Goal: Complete application form

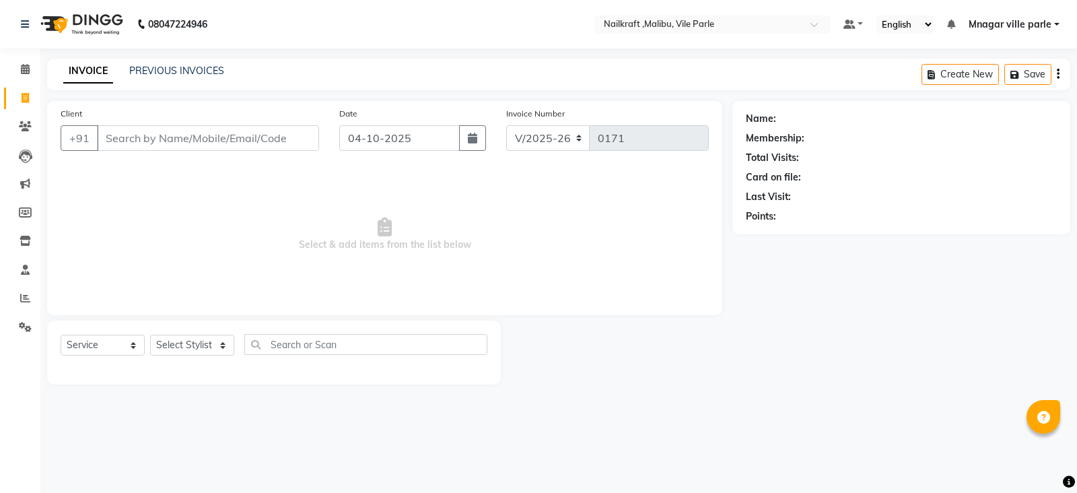
select select "8988"
select select "service"
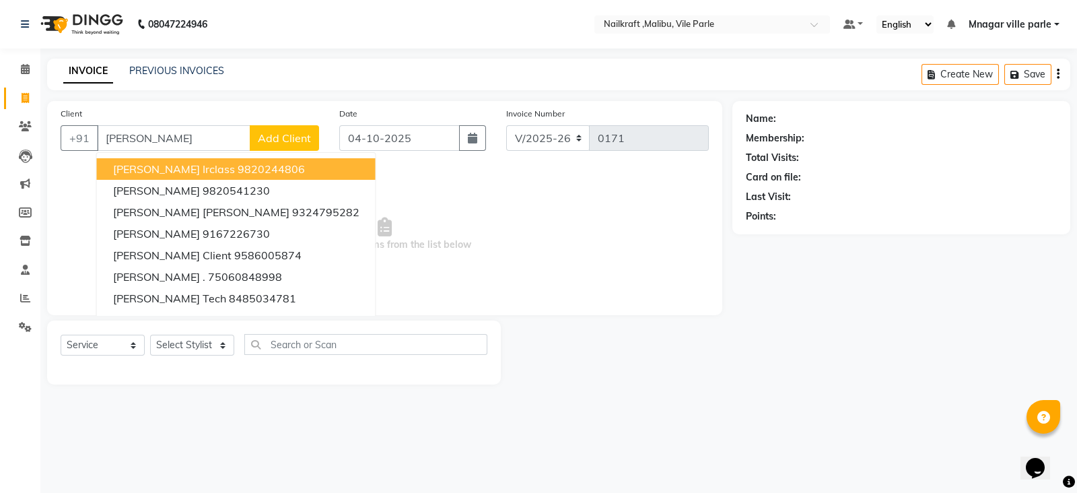
click at [201, 136] on input "[PERSON_NAME]" at bounding box center [173, 138] width 153 height 26
type input "s"
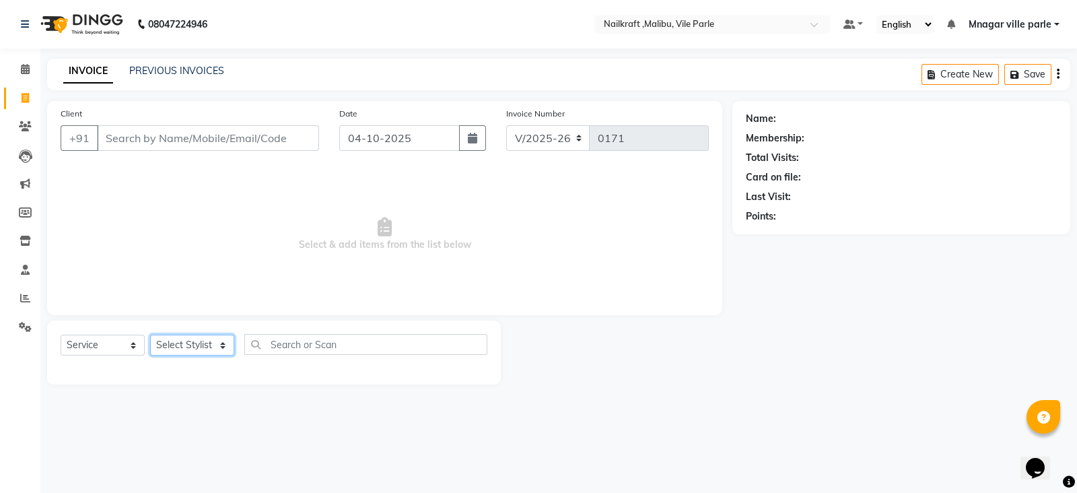
click at [188, 348] on select "Select Stylist [PERSON_NAME] [PERSON_NAME] [PERSON_NAME] ville parle NailKraft …" at bounding box center [192, 345] width 84 height 21
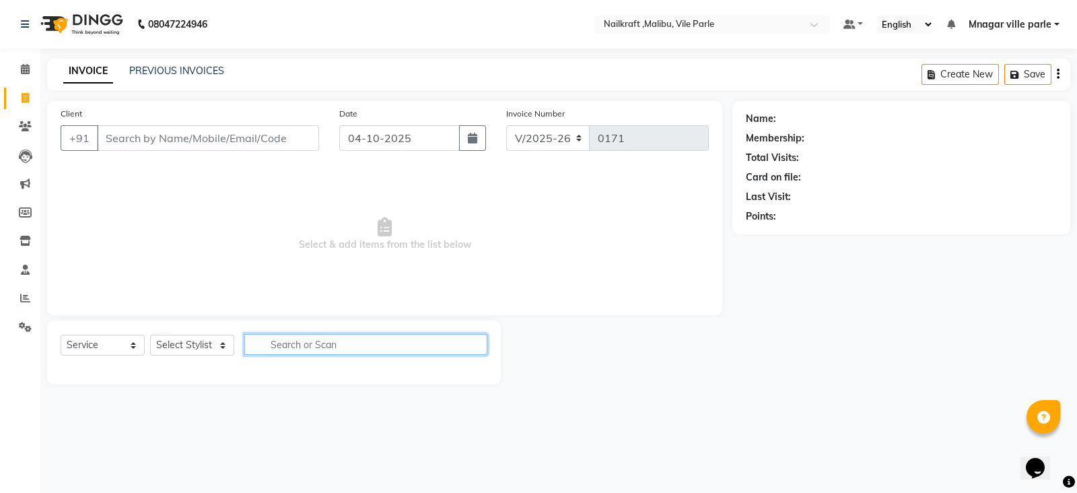
click at [299, 349] on input "text" at bounding box center [365, 344] width 243 height 21
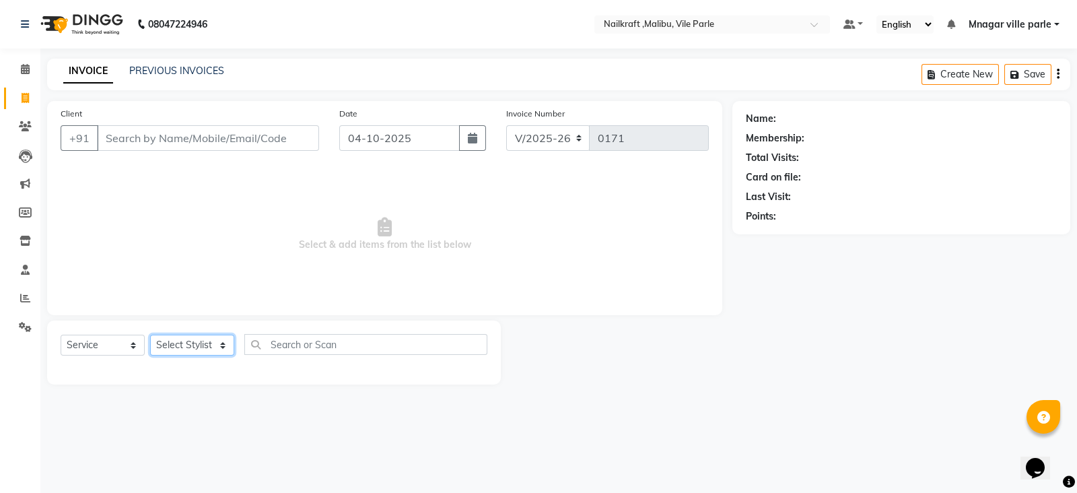
click at [198, 348] on select "Select Stylist [PERSON_NAME] [PERSON_NAME] [PERSON_NAME] ville parle NailKraft …" at bounding box center [192, 345] width 84 height 21
select select "91686"
click at [150, 335] on select "Select Stylist [PERSON_NAME] [PERSON_NAME] [PERSON_NAME] ville parle NailKraft …" at bounding box center [192, 345] width 84 height 21
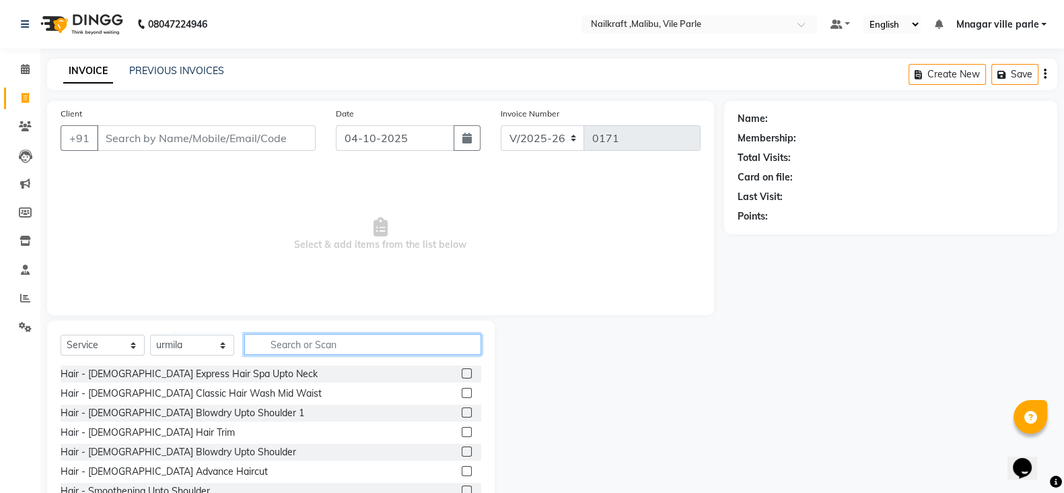
click at [270, 337] on input "text" at bounding box center [362, 344] width 237 height 21
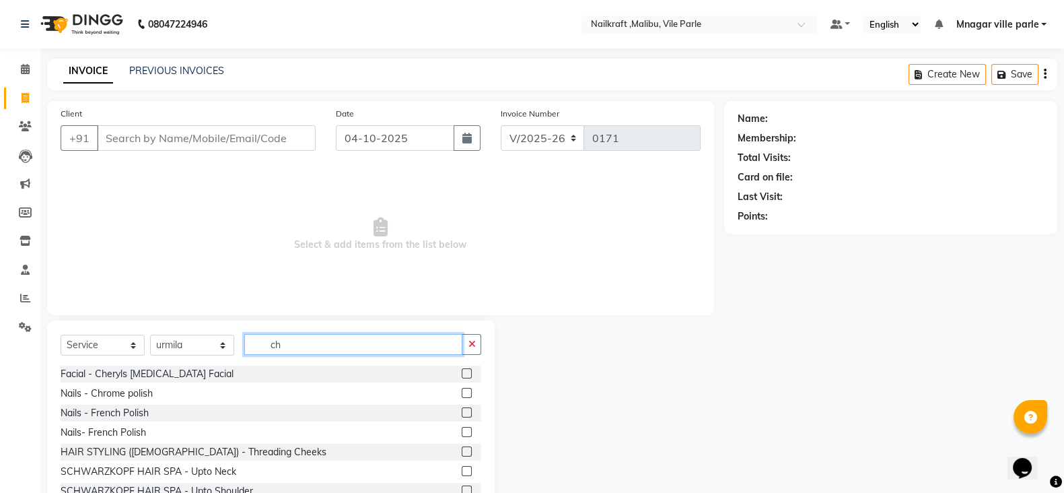
type input "c"
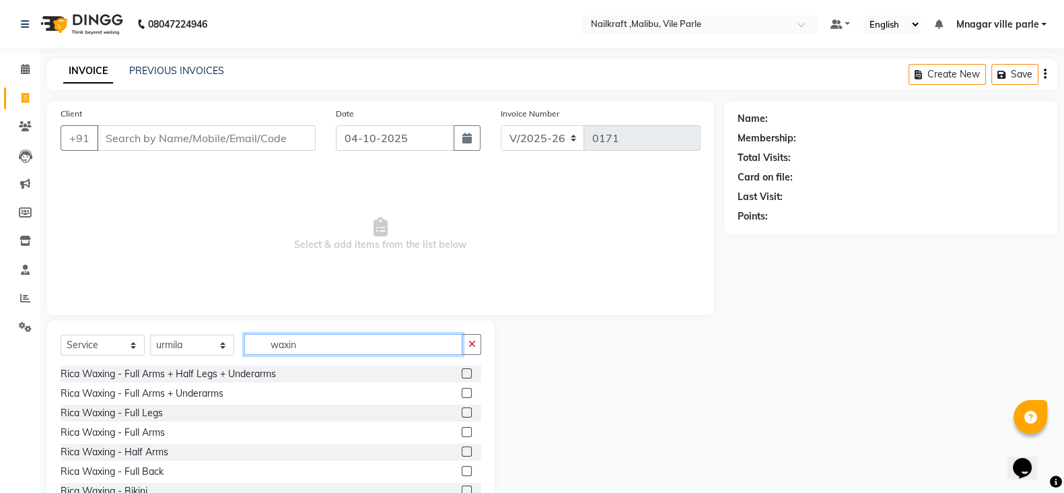
click at [350, 351] on input "waxin" at bounding box center [353, 344] width 218 height 21
type input "w"
